Goal: Task Accomplishment & Management: Use online tool/utility

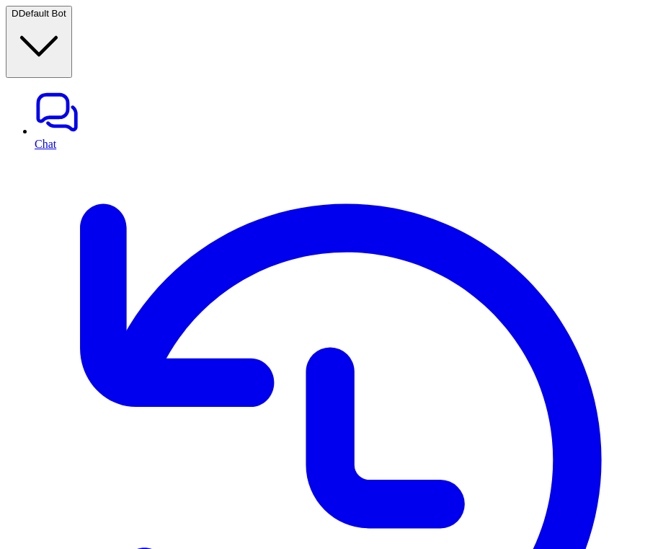
type textarea "**********"
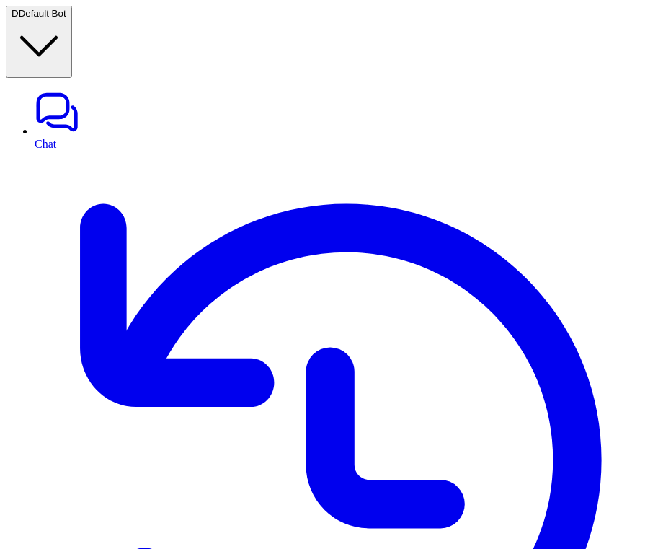
type input "**********"
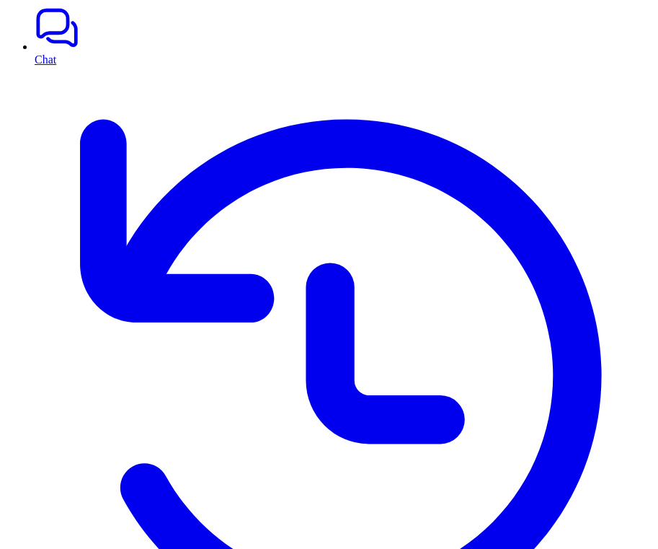
type input "**********"
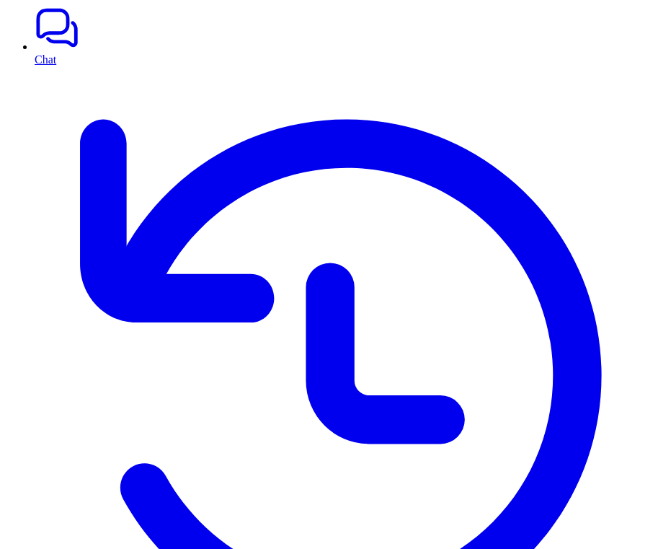
type input "**********"
